Goal: Complete application form

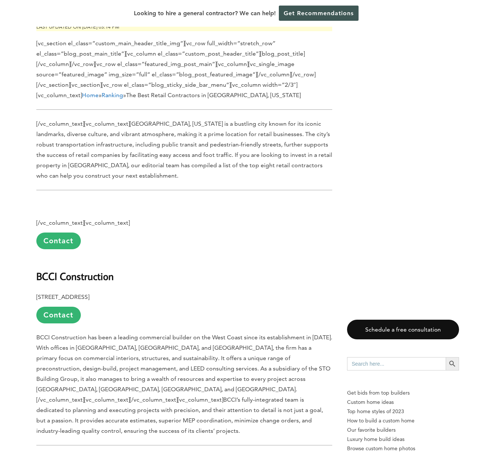
scroll to position [297, 0]
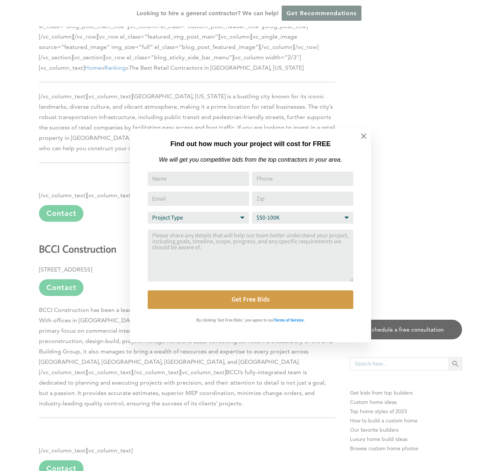
drag, startPoint x: 360, startPoint y: 136, endPoint x: 403, endPoint y: 122, distance: 45.6
click at [403, 122] on div "Find out how much your project will cost for FREE We will get you competitive b…" at bounding box center [250, 235] width 501 height 471
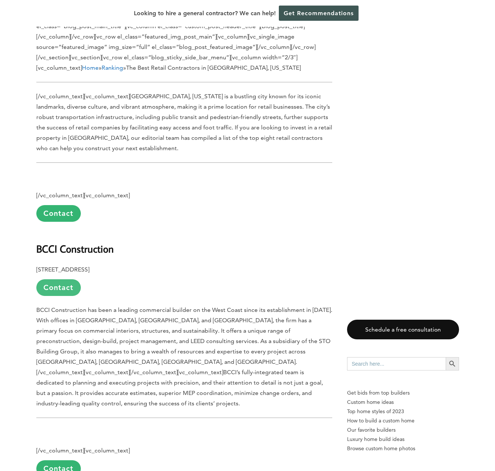
click at [73, 279] on link "Contact" at bounding box center [58, 287] width 45 height 17
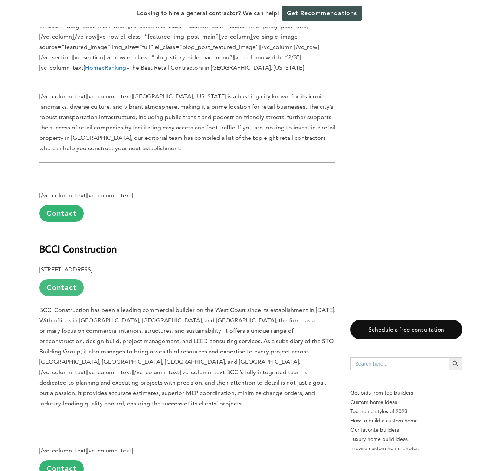
scroll to position [0, 0]
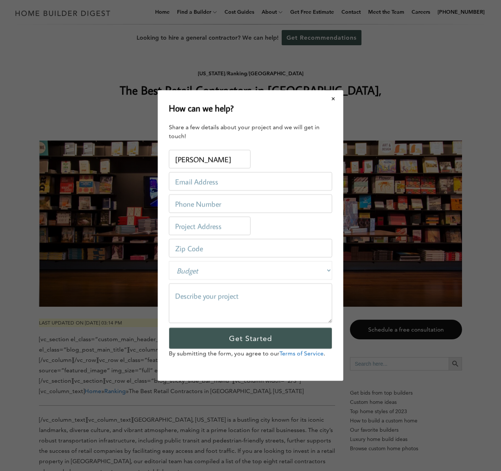
type input "[PERSON_NAME]"
type input "[PERSON_NAME][EMAIL_ADDRESS][PERSON_NAME][DOMAIN_NAME]"
type input "6506699301"
type input "[STREET_ADDRESS]"
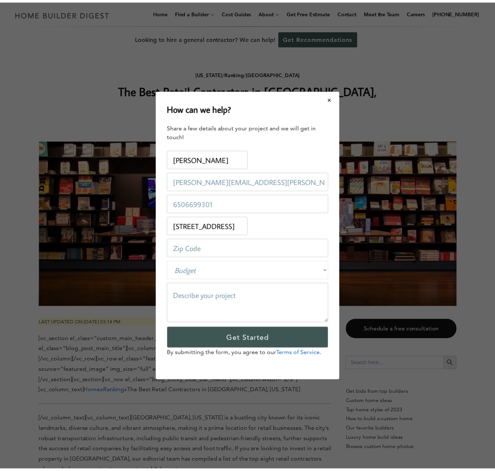
scroll to position [0, 0]
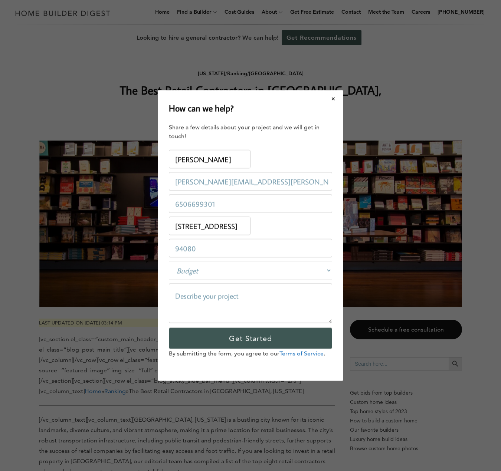
type input "94080"
click at [199, 276] on select "Budget Less than $100,000 $100,000-$250,000 $250,000-$500,000 $500,000-$1 Milli…" at bounding box center [250, 270] width 163 height 19
select select "50000-100000"
click at [169, 261] on select "Budget Less than $100,000 $100,000-$250,000 $250,000-$500,000 $500,000-$1 Milli…" at bounding box center [250, 270] width 163 height 19
click at [229, 299] on textarea at bounding box center [250, 303] width 163 height 40
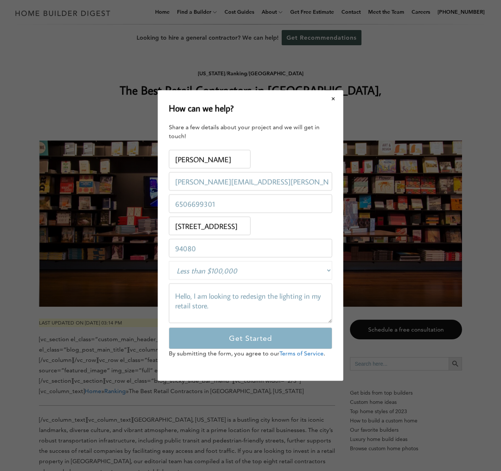
type textarea "Hello, I am looking to redesign the lighting in my retail store."
click at [218, 336] on input "Get Started" at bounding box center [250, 339] width 163 height 22
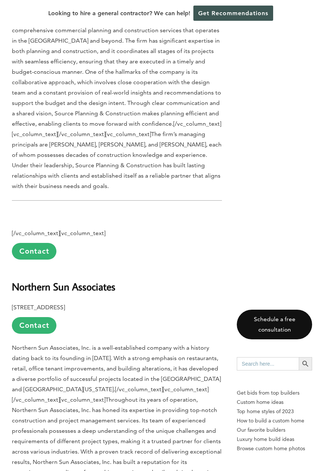
scroll to position [1196, 0]
